Goal: Task Accomplishment & Management: Use online tool/utility

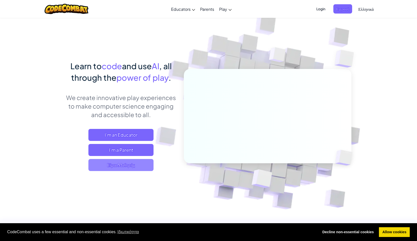
click at [146, 165] on span "Είμαι Μαθητής" at bounding box center [120, 165] width 65 height 12
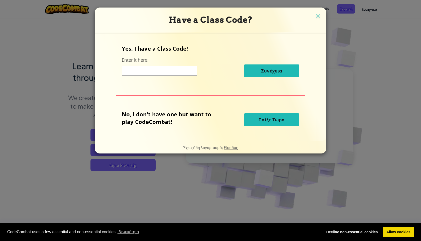
click at [280, 122] on span "Παίξε Τώρα" at bounding box center [271, 120] width 26 height 6
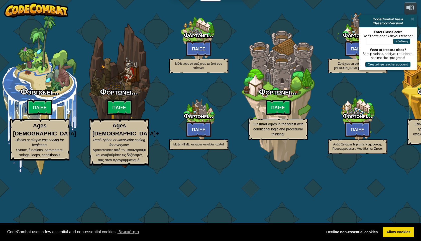
select select "el"
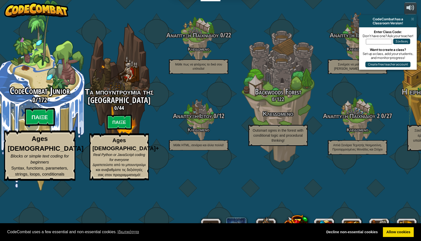
click at [48, 126] on btn "Παίξε" at bounding box center [40, 117] width 30 height 18
select select "el"
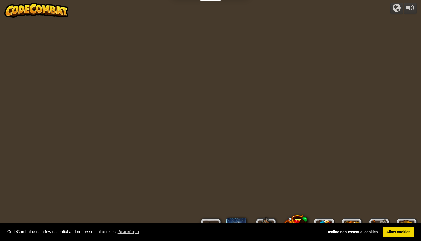
select select "el"
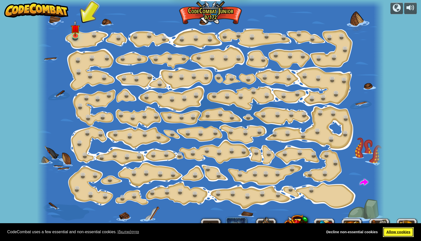
click at [401, 232] on link "Allow cookies" at bounding box center [398, 232] width 31 height 10
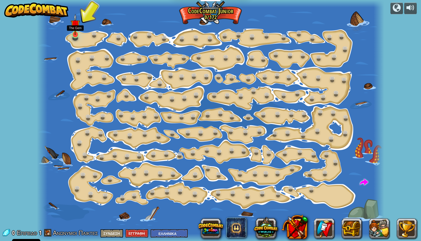
click at [77, 35] on img at bounding box center [75, 24] width 9 height 21
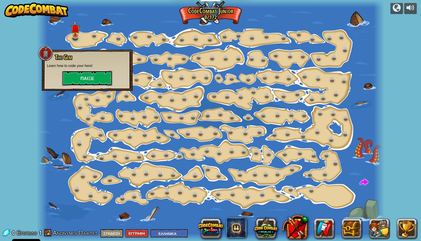
click at [77, 75] on button "Παίξε" at bounding box center [87, 78] width 50 height 15
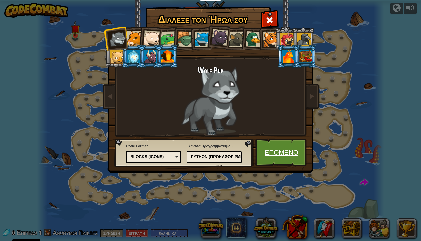
click at [286, 152] on link "Επόμενο" at bounding box center [281, 153] width 52 height 28
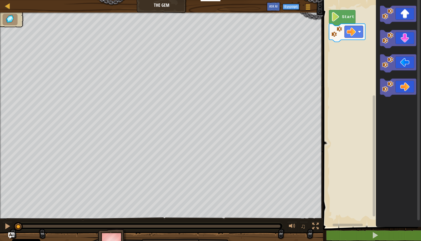
select select "el"
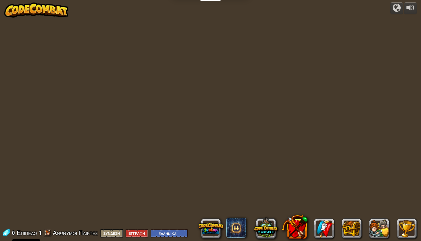
select select "el"
